Goal: Navigation & Orientation: Find specific page/section

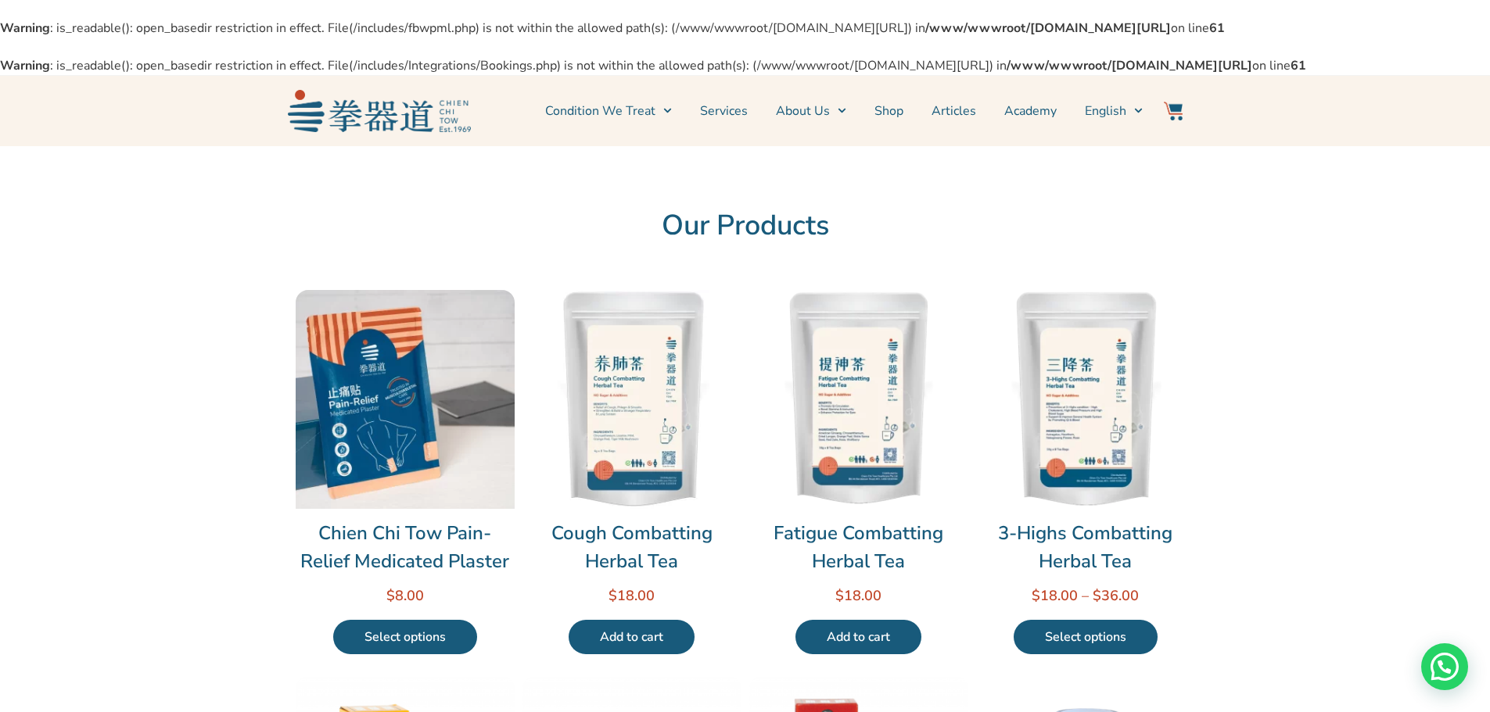
click at [898, 131] on link "Shop" at bounding box center [888, 110] width 29 height 39
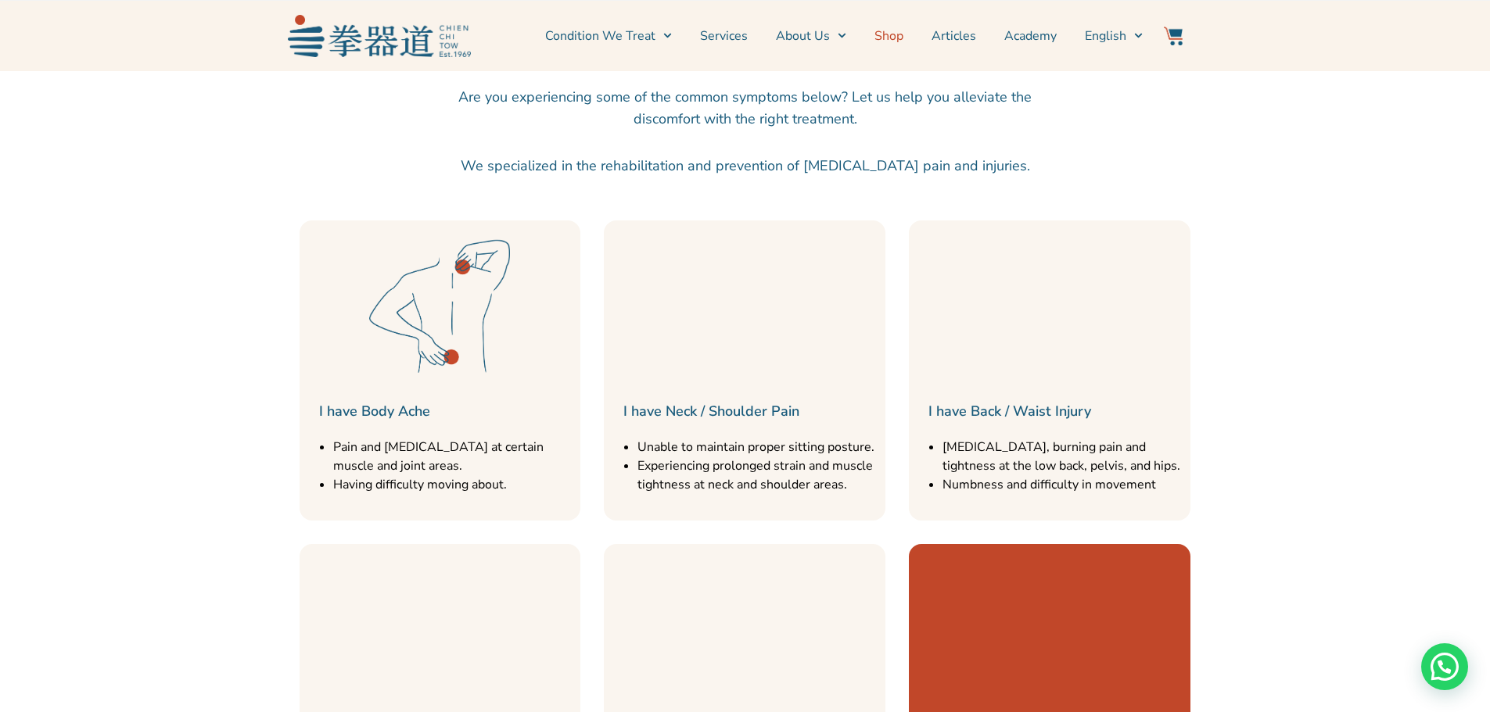
scroll to position [1720, 0]
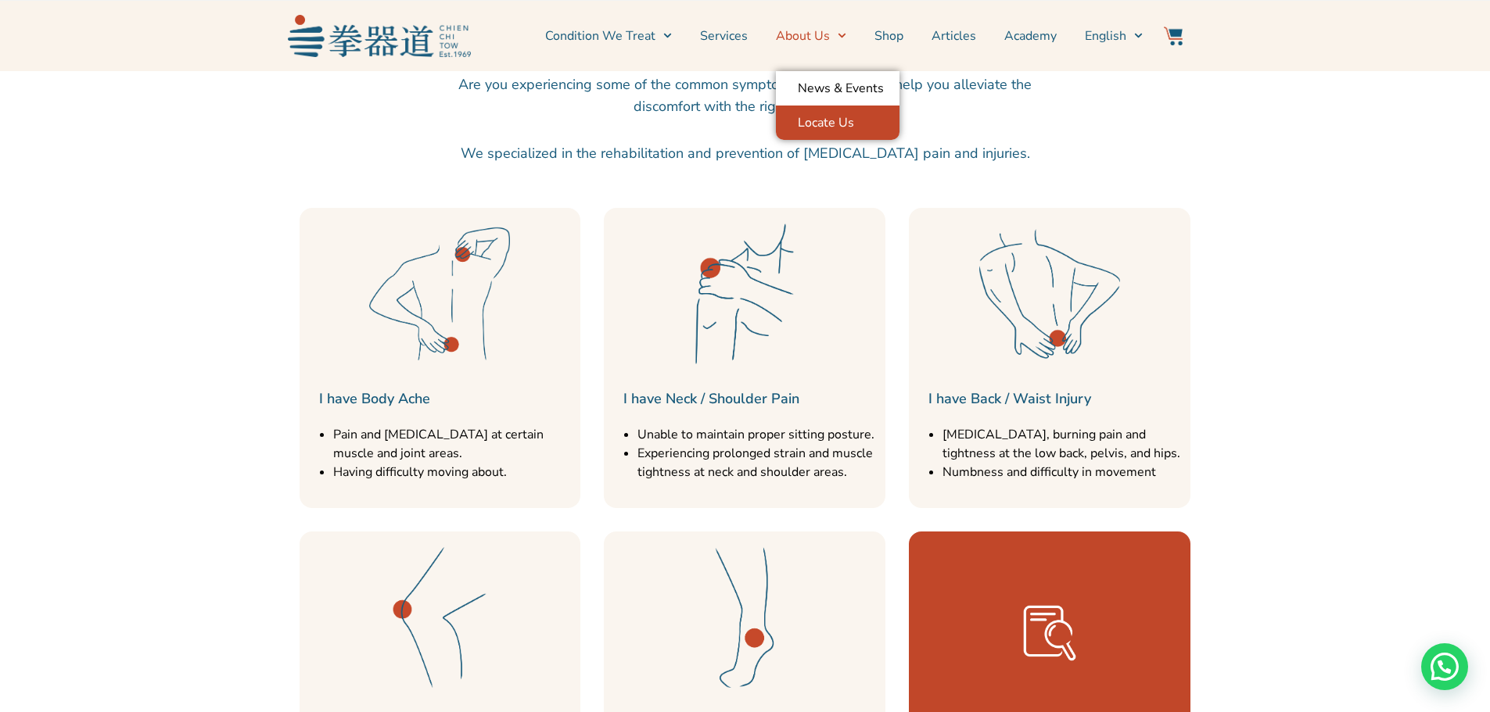
click at [838, 121] on link "Locate Us" at bounding box center [838, 123] width 124 height 34
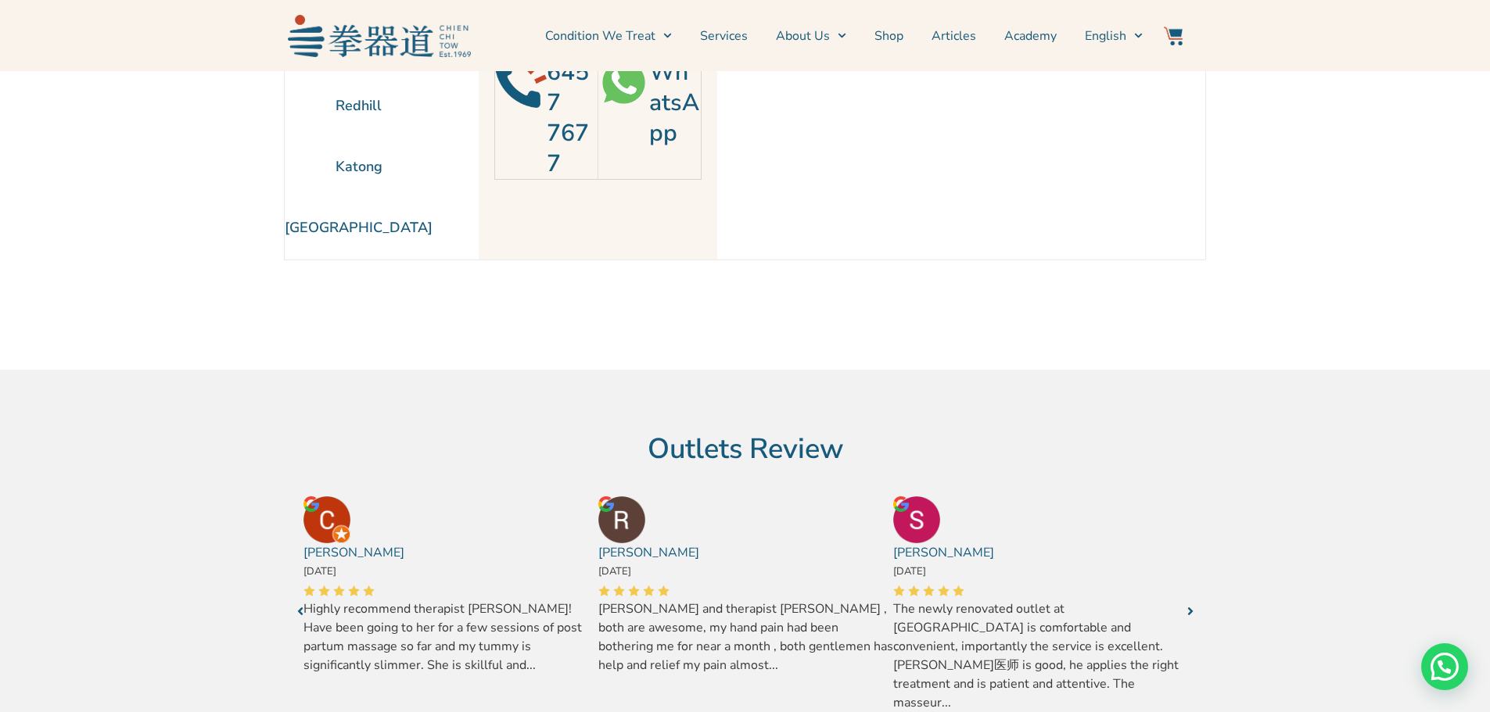
scroll to position [235, 0]
